Goal: Task Accomplishment & Management: Use online tool/utility

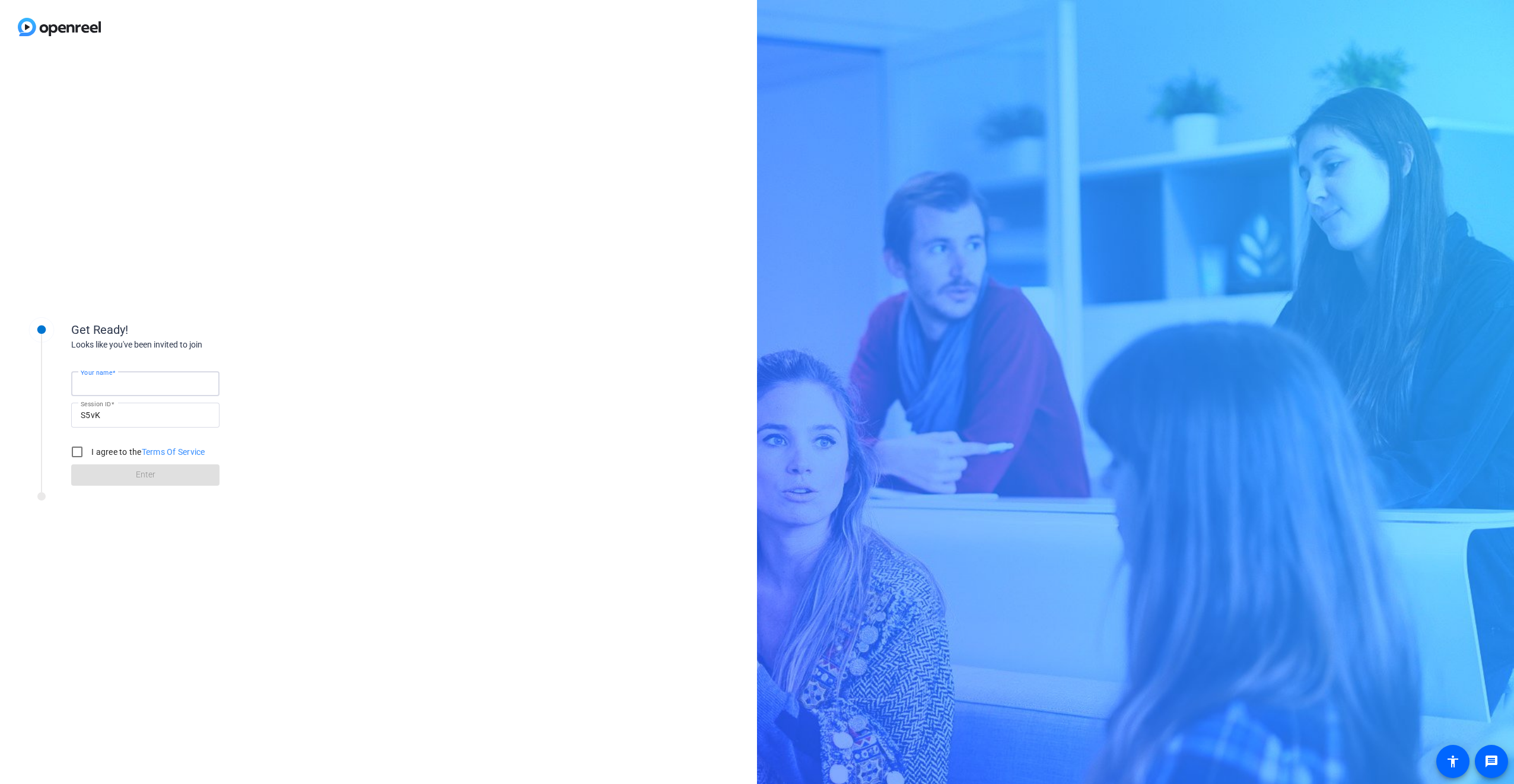
drag, startPoint x: 130, startPoint y: 385, endPoint x: 139, endPoint y: 384, distance: 9.1
click at [130, 385] on input "Your name" at bounding box center [145, 384] width 129 height 14
type input "[PERSON_NAME]"
click at [81, 453] on input "I agree to the Terms Of Service" at bounding box center [77, 451] width 24 height 24
checkbox input "true"
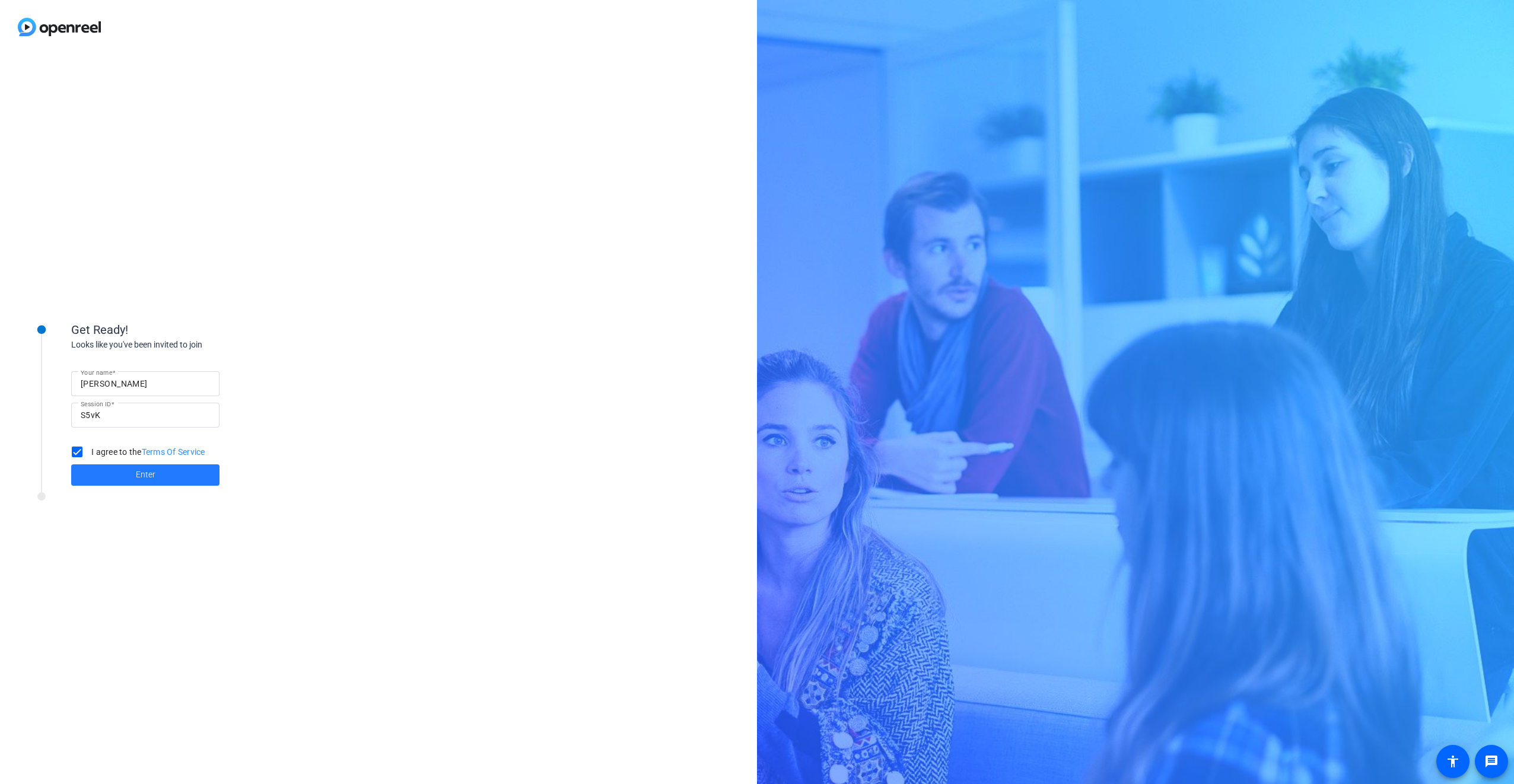
click at [153, 473] on span "Enter" at bounding box center [145, 474] width 20 height 12
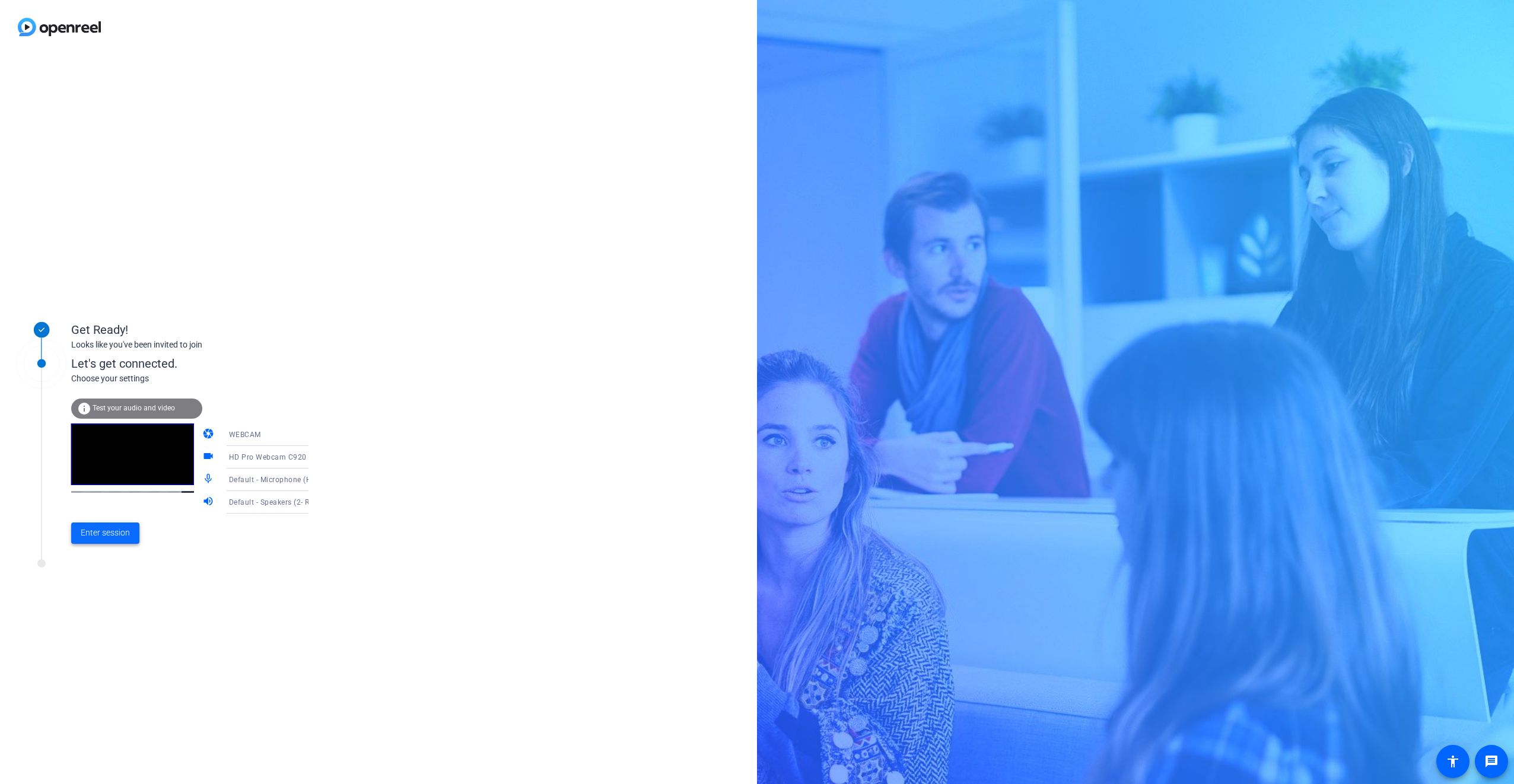
click at [98, 529] on span "Enter session" at bounding box center [105, 533] width 50 height 12
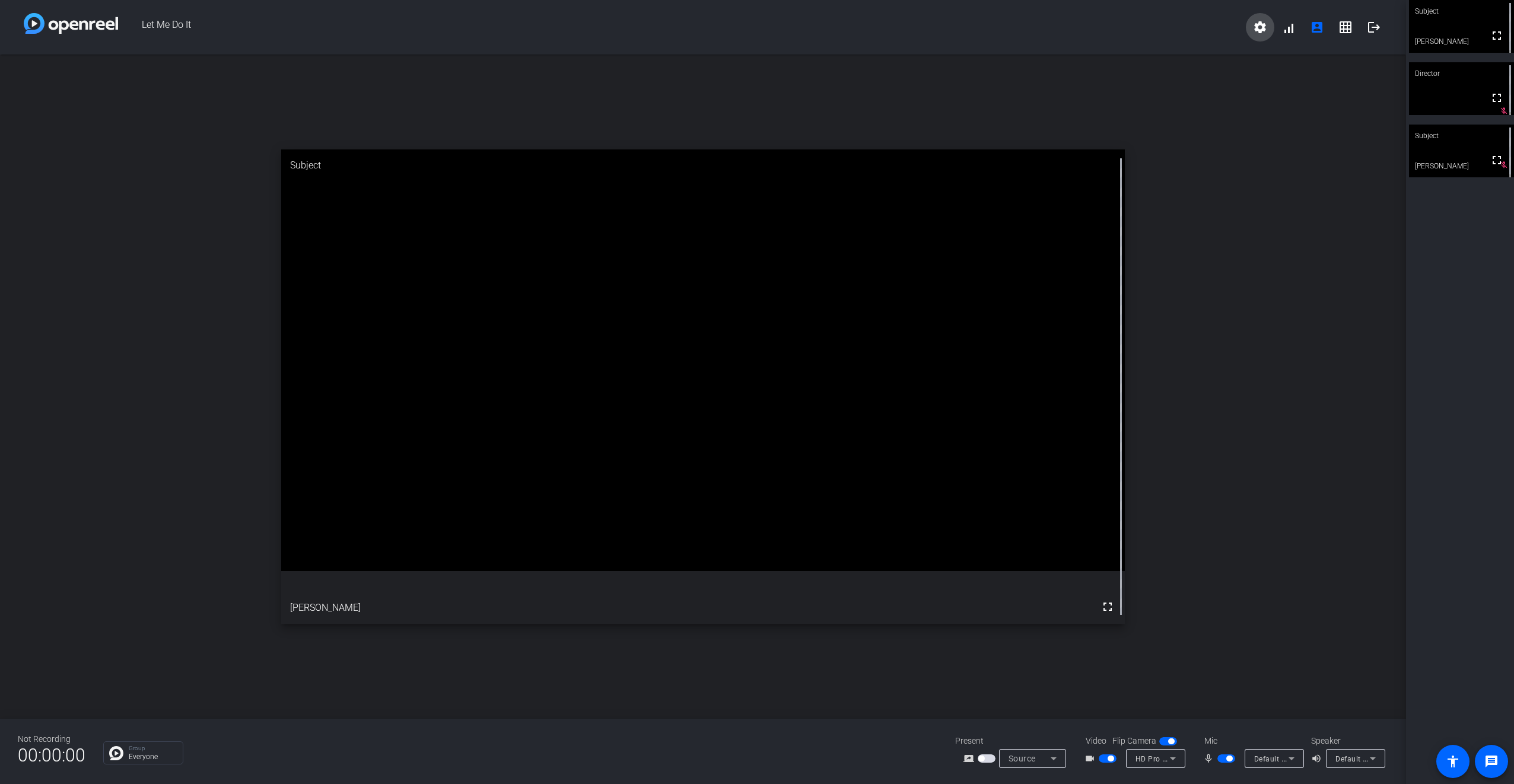
click at [1268, 25] on span at bounding box center [1260, 27] width 29 height 29
click at [1160, 90] on div at bounding box center [757, 392] width 1514 height 784
click at [1287, 33] on span at bounding box center [1289, 27] width 29 height 29
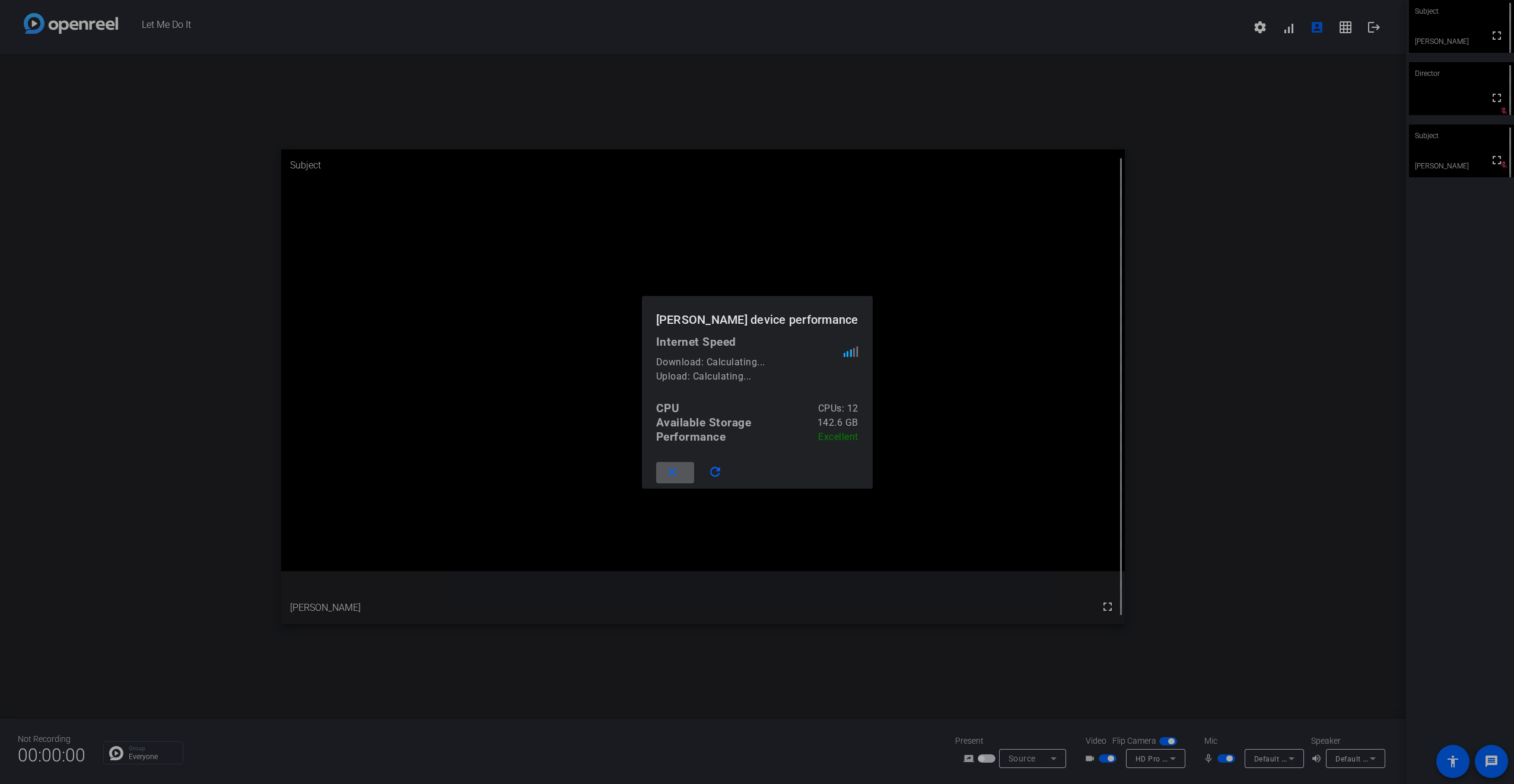
click at [1090, 91] on div at bounding box center [757, 392] width 1514 height 784
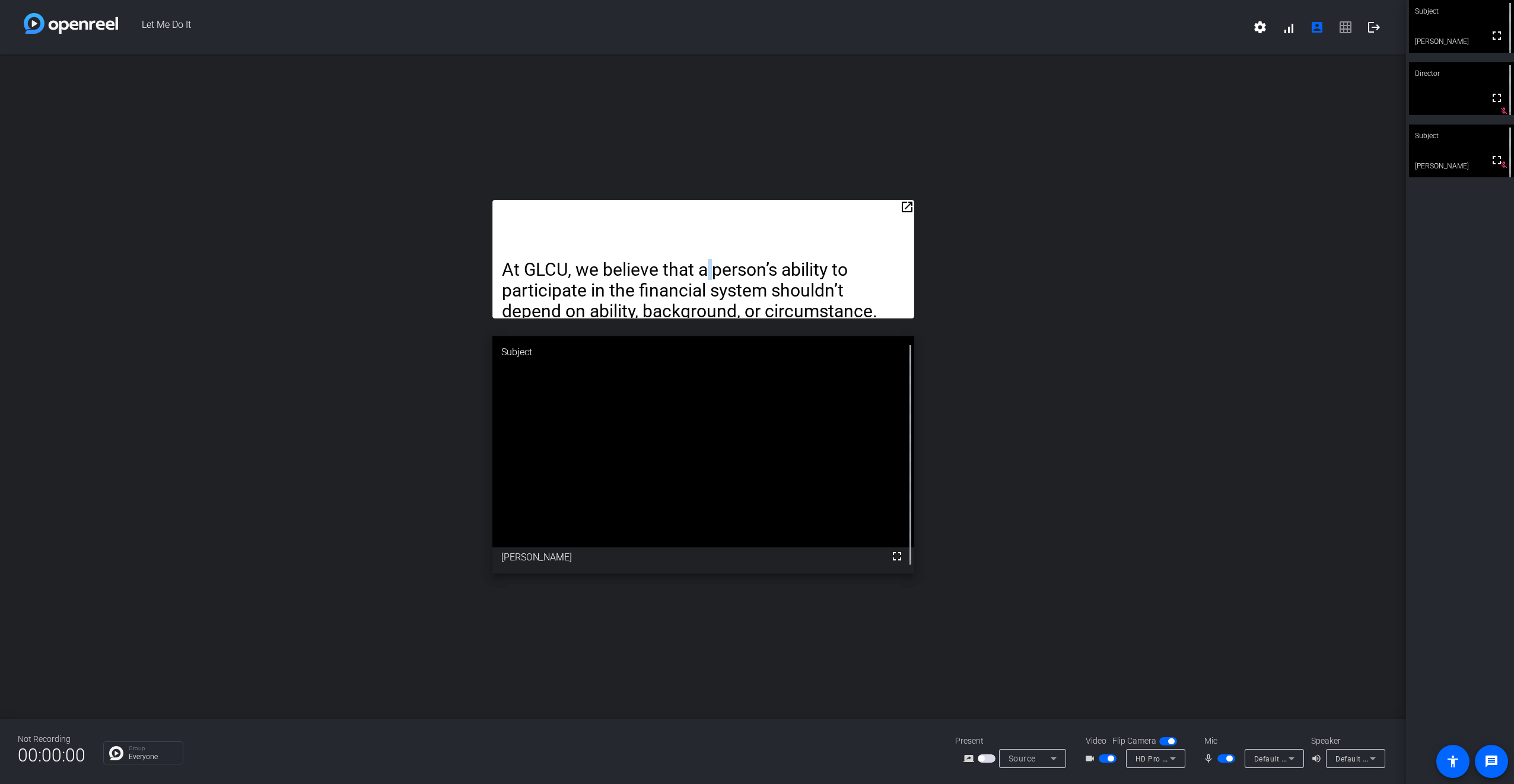
drag, startPoint x: 703, startPoint y: 236, endPoint x: 714, endPoint y: 179, distance: 58.1
click at [714, 179] on div "open_in_new At GLCU, we believe that a person’s ability to participate in the f…" at bounding box center [703, 386] width 1406 height 664
drag, startPoint x: 908, startPoint y: 206, endPoint x: 909, endPoint y: 153, distance: 53.0
click at [909, 153] on div "open_in_new At GLCU, we believe that a person’s ability to participate in the f…" at bounding box center [703, 386] width 1406 height 664
click at [902, 205] on mat-icon "open_in_new" at bounding box center [906, 206] width 14 height 14
